Goal: Task Accomplishment & Management: Use online tool/utility

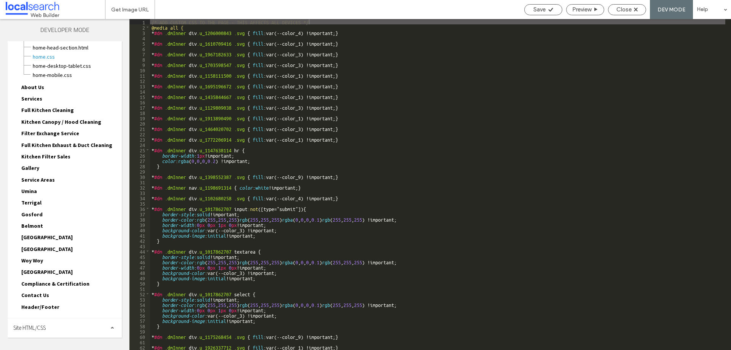
click at [51, 330] on div "Site HTML/CSS" at bounding box center [65, 327] width 114 height 19
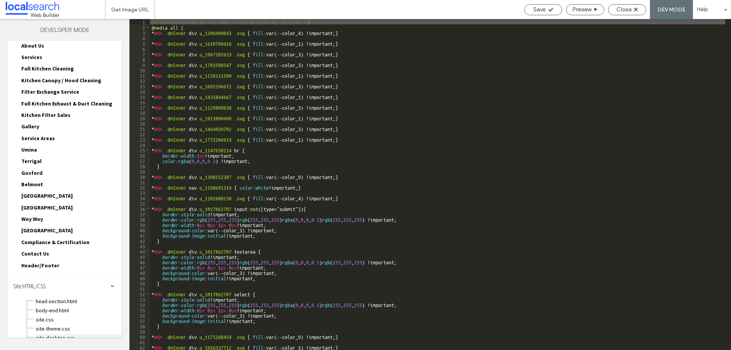
scroll to position [103, 0]
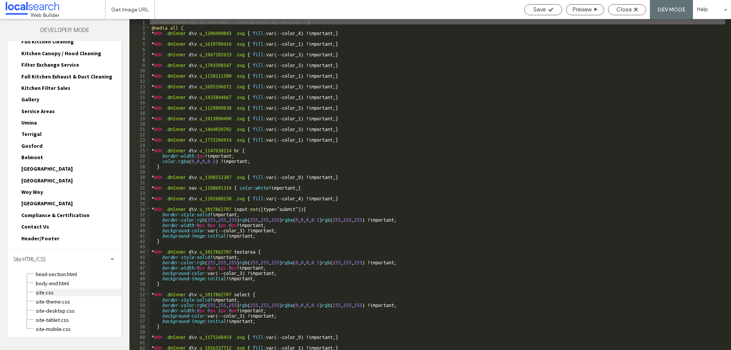
click at [51, 291] on span "site.css" at bounding box center [78, 293] width 86 height 8
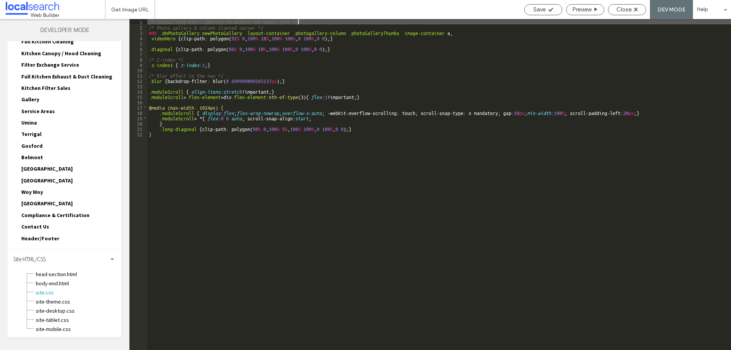
click at [176, 143] on div "/* GLOBAL SITE CSS - ADD CSS TO AFFECT THE WHOLE SITE */ /* Photo gallery & col…" at bounding box center [439, 190] width 584 height 342
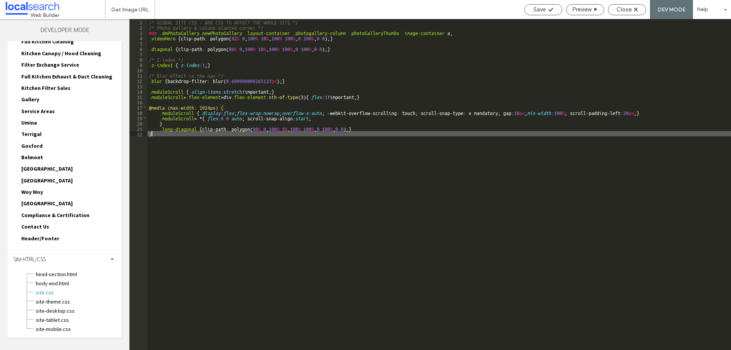
click at [173, 152] on div "/* GLOBAL SITE CSS - ADD CSS TO AFFECT THE WHOLE SITE */ /* Photo gallery & col…" at bounding box center [439, 190] width 584 height 342
click at [628, 9] on span "Close" at bounding box center [624, 9] width 15 height 7
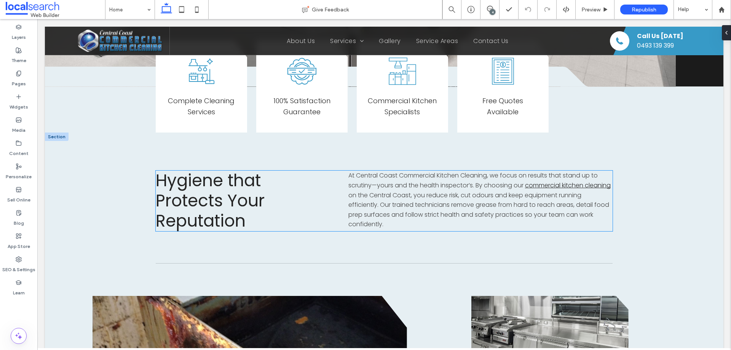
scroll to position [419, 0]
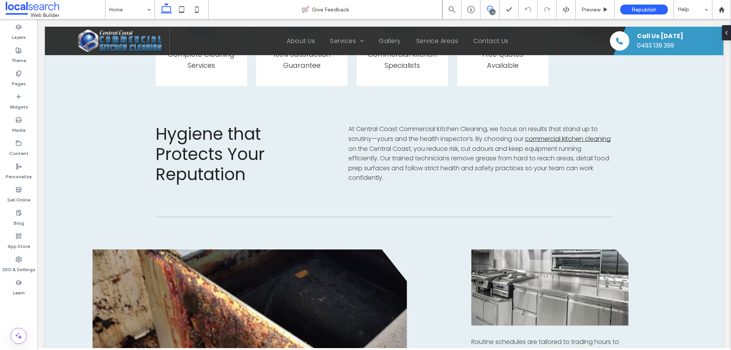
click at [492, 9] on icon at bounding box center [490, 9] width 6 height 6
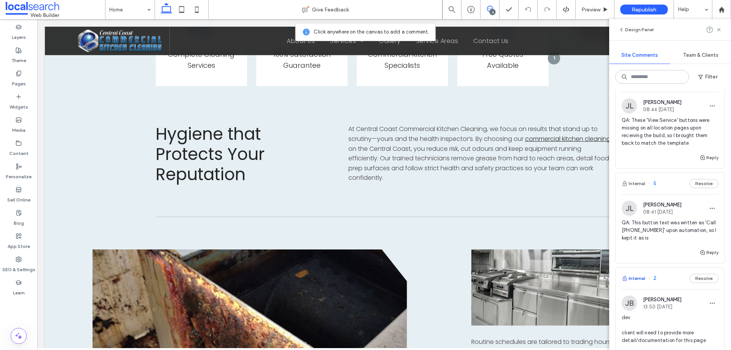
scroll to position [0, 0]
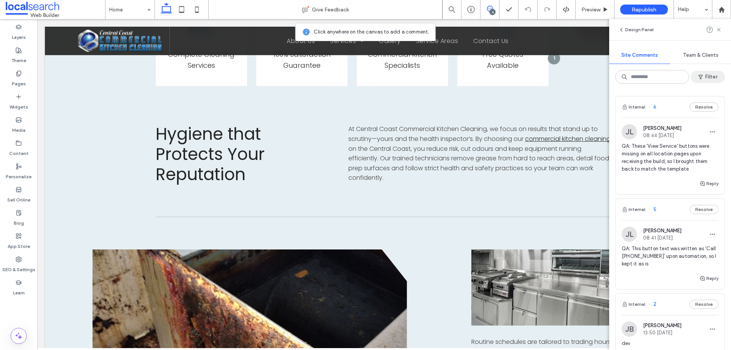
click at [703, 75] on icon "button" at bounding box center [701, 77] width 6 height 6
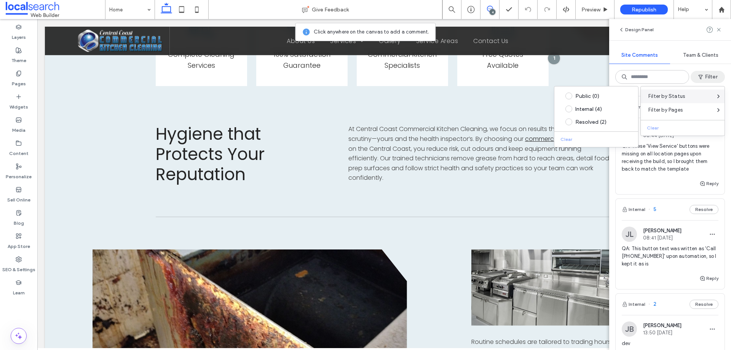
click at [675, 93] on span "Filter by Status" at bounding box center [667, 97] width 37 height 8
click at [597, 118] on div "Resolved (2)" at bounding box center [597, 121] width 84 height 13
click at [569, 122] on span at bounding box center [569, 121] width 7 height 7
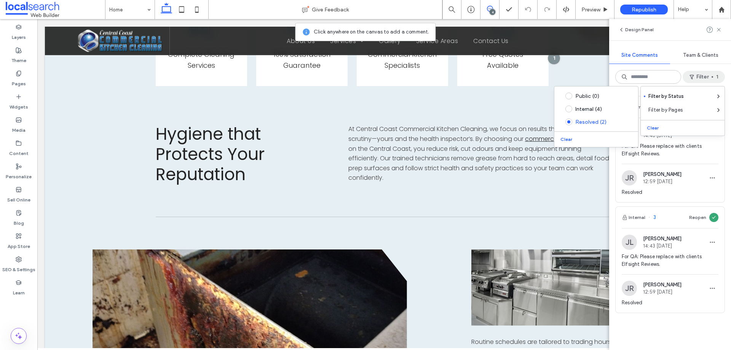
click at [697, 75] on button "Filter 1" at bounding box center [704, 77] width 42 height 12
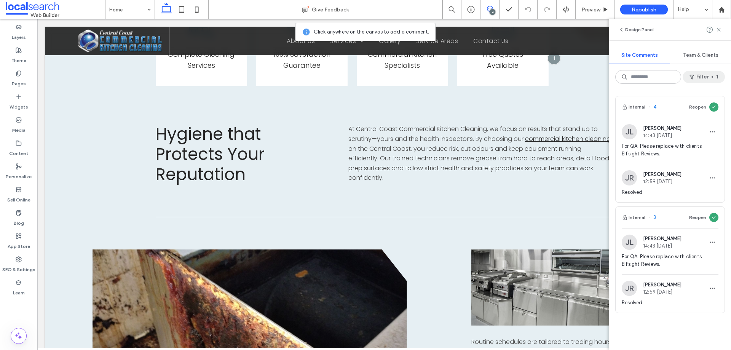
click at [689, 79] on icon "button" at bounding box center [692, 77] width 6 height 6
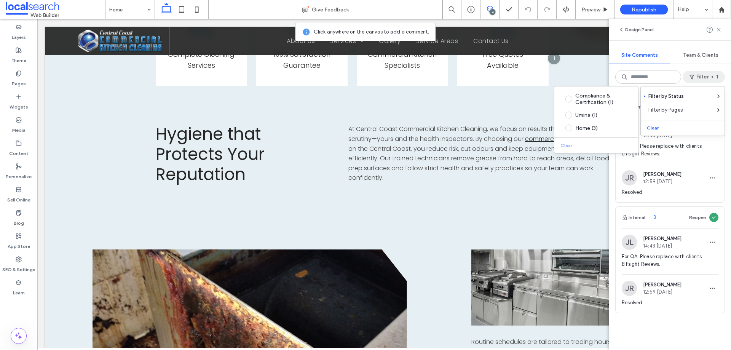
click at [567, 143] on div "Clear" at bounding box center [597, 144] width 84 height 13
click at [654, 127] on button "Clear" at bounding box center [653, 127] width 19 height 9
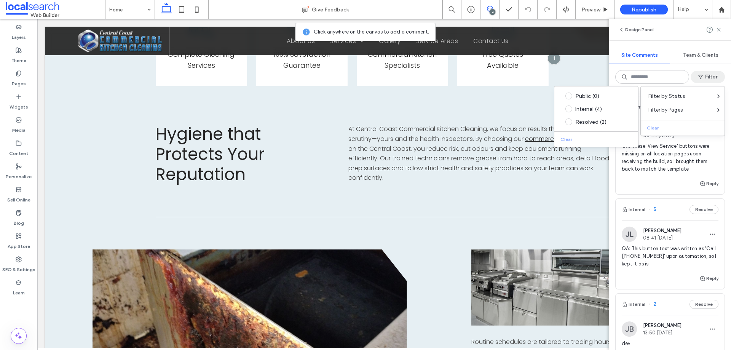
click at [703, 74] on icon "button" at bounding box center [701, 77] width 6 height 6
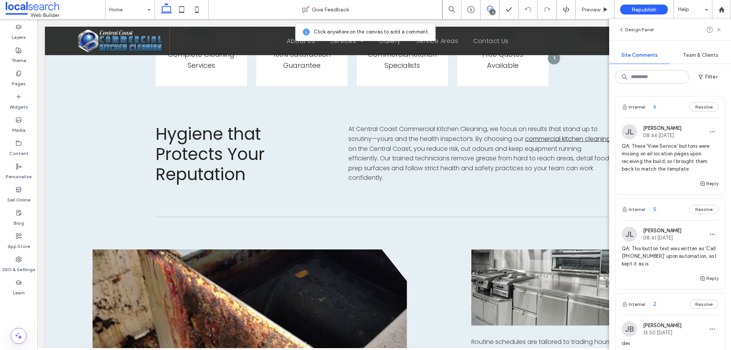
click at [629, 253] on span "QA: This button text was written as 'Call 0493 139 399' upon automation, so I k…" at bounding box center [670, 256] width 97 height 23
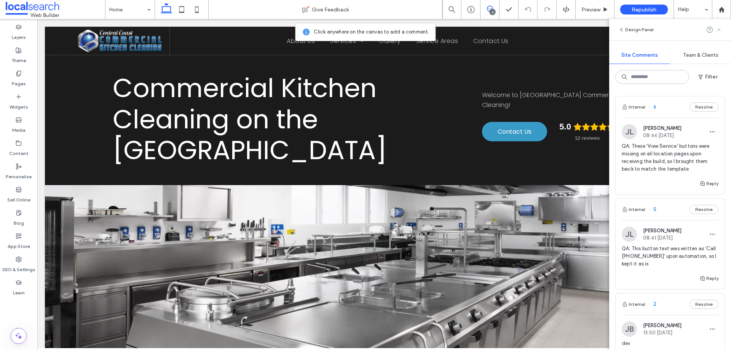
click at [719, 27] on icon at bounding box center [719, 30] width 6 height 6
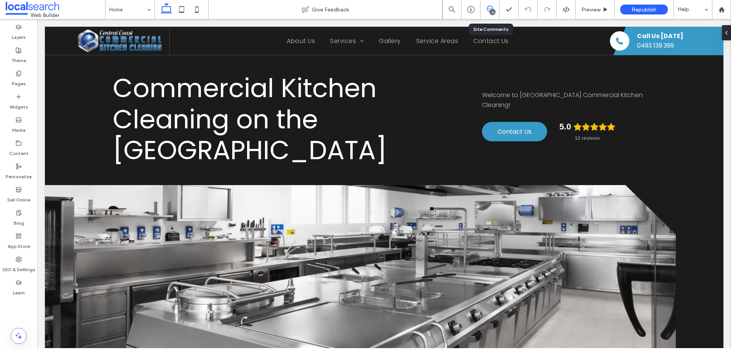
click at [491, 7] on icon at bounding box center [490, 9] width 6 height 6
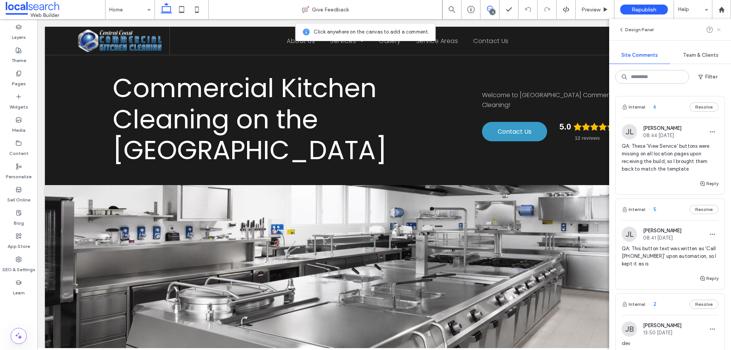
click at [716, 33] on span at bounding box center [719, 29] width 6 height 9
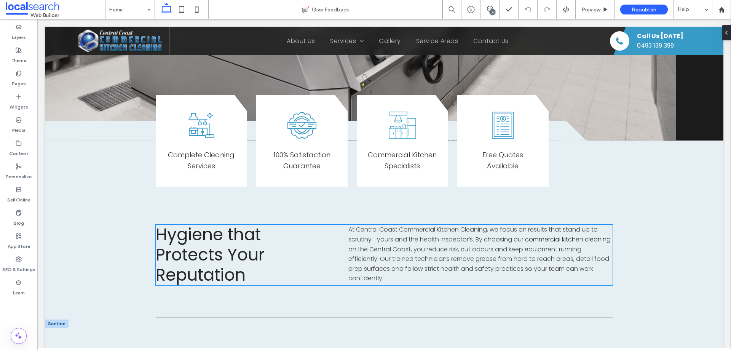
scroll to position [305, 0]
